Goal: Find specific page/section: Find specific page/section

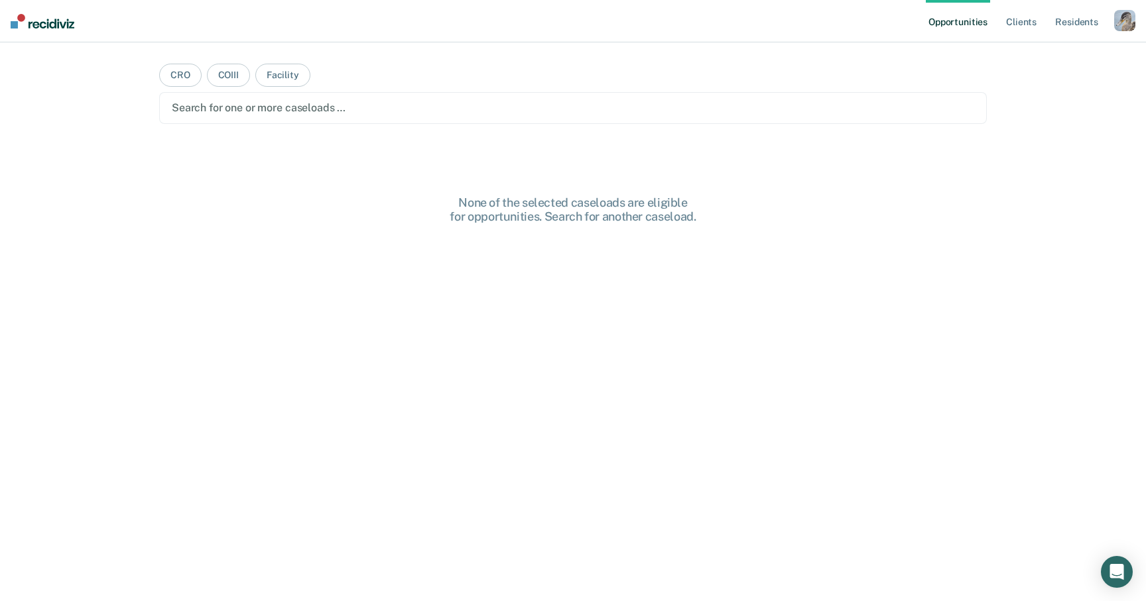
click at [1120, 21] on div "button" at bounding box center [1124, 20] width 21 height 21
click at [1018, 52] on link "Profile" at bounding box center [1071, 53] width 107 height 11
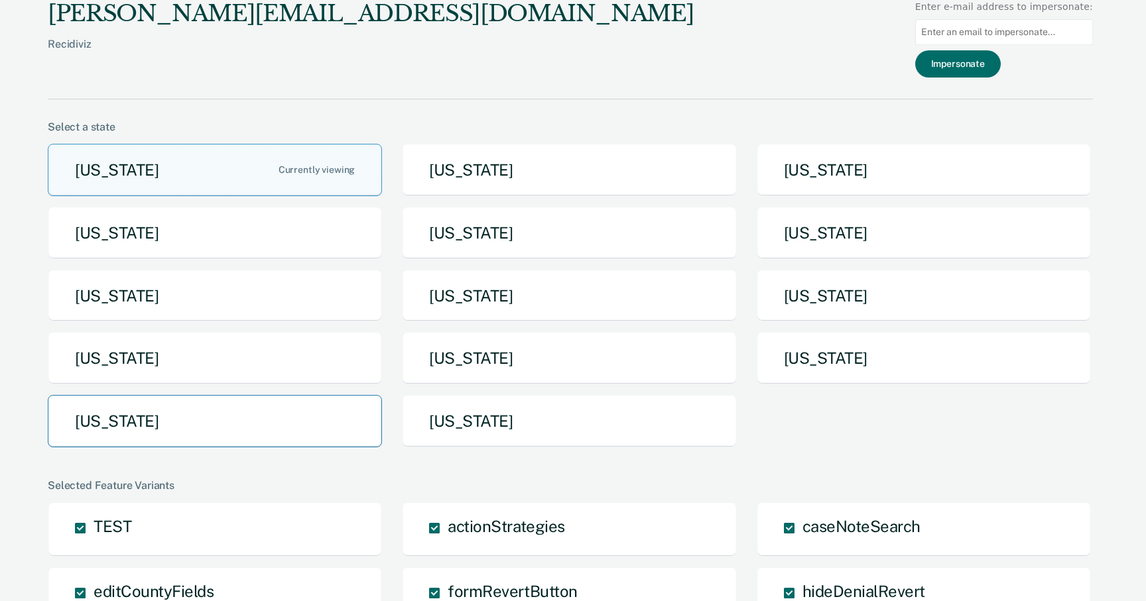
click at [322, 399] on button "[US_STATE]" at bounding box center [215, 421] width 334 height 52
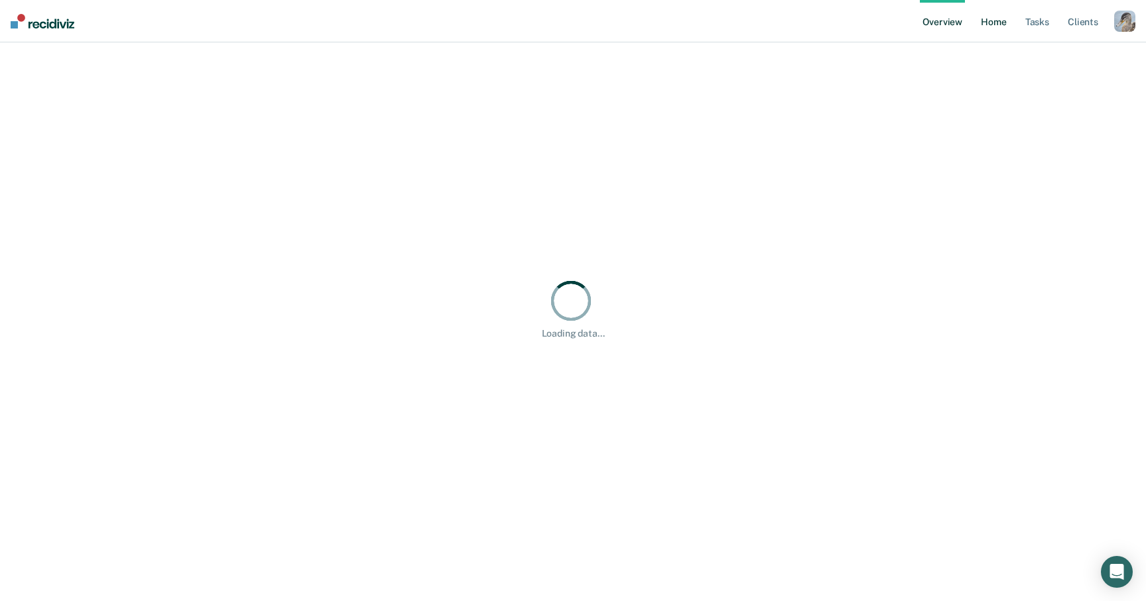
click at [986, 15] on link "Home" at bounding box center [993, 21] width 30 height 42
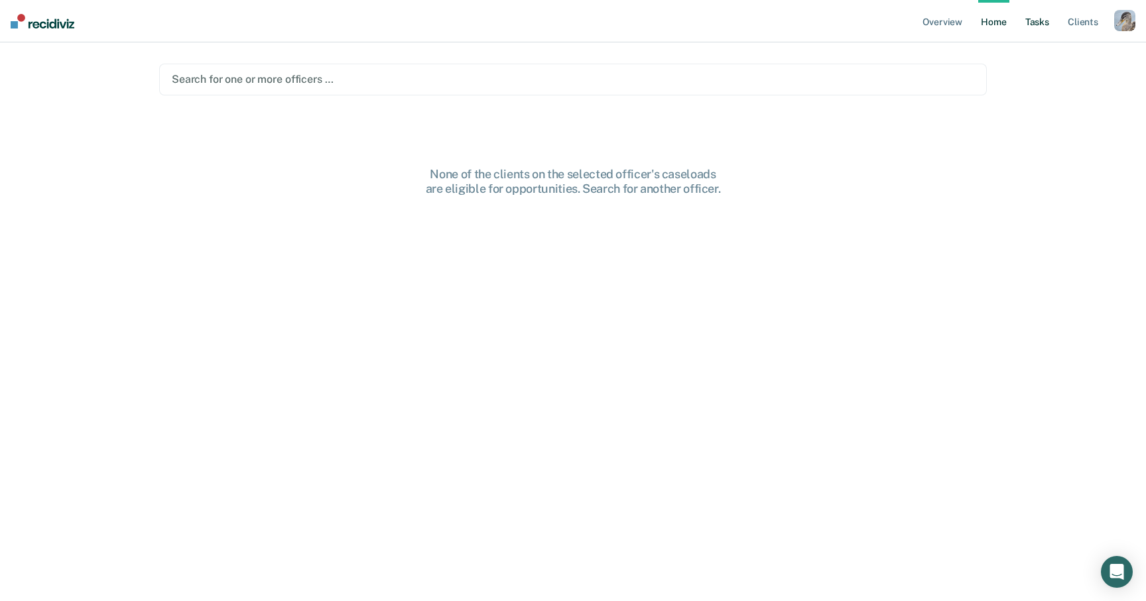
click at [1028, 26] on link "Tasks" at bounding box center [1036, 21] width 29 height 42
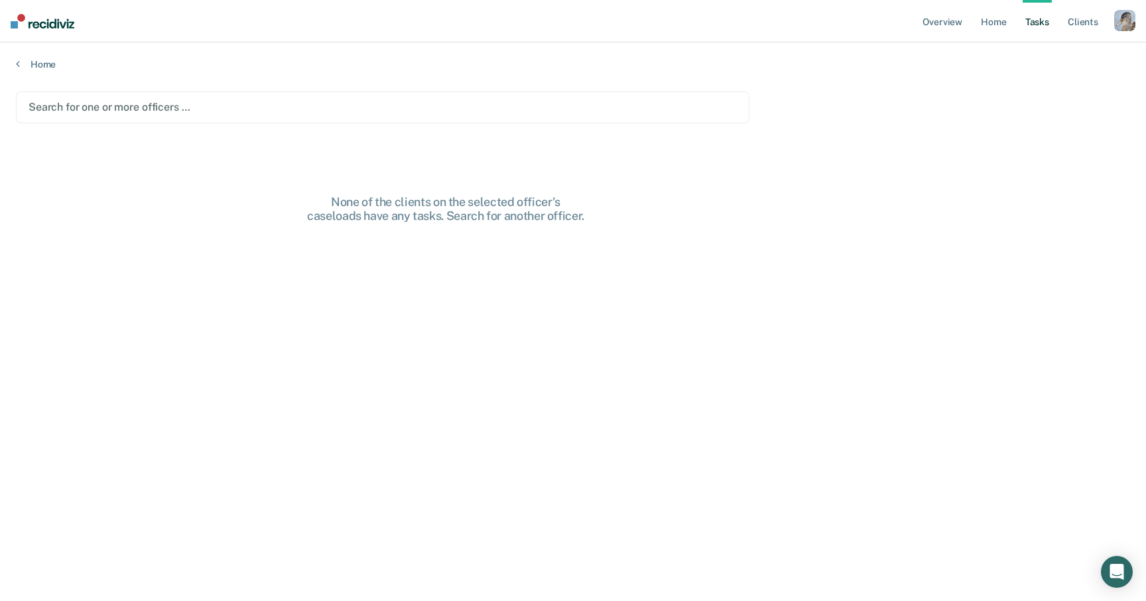
click at [664, 105] on div at bounding box center [383, 106] width 708 height 15
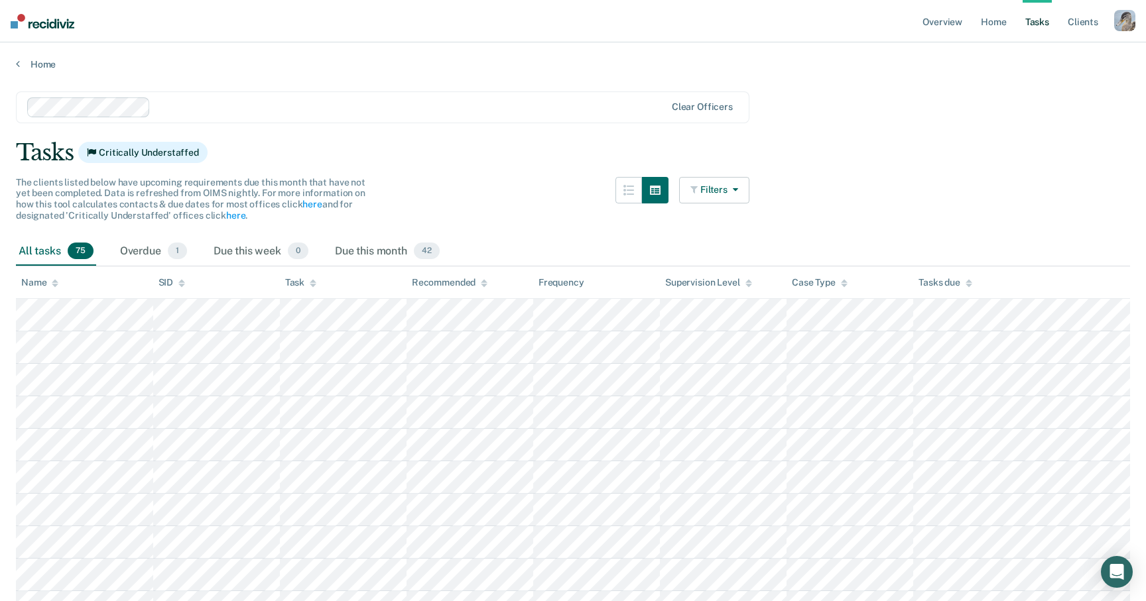
click at [728, 187] on icon "button" at bounding box center [732, 189] width 11 height 9
